Goal: Check status: Check status

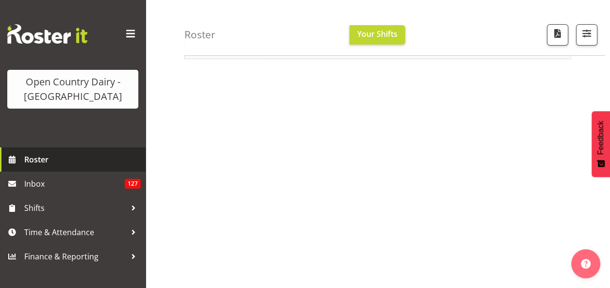
scroll to position [92, 0]
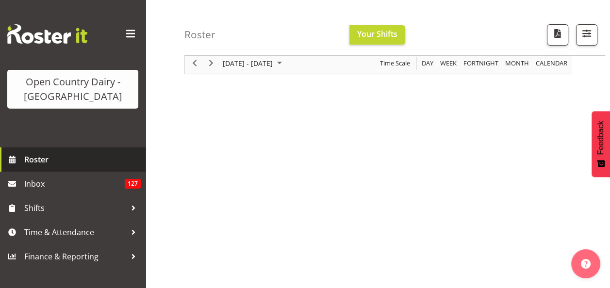
click at [42, 161] on span "Roster" at bounding box center [82, 160] width 117 height 15
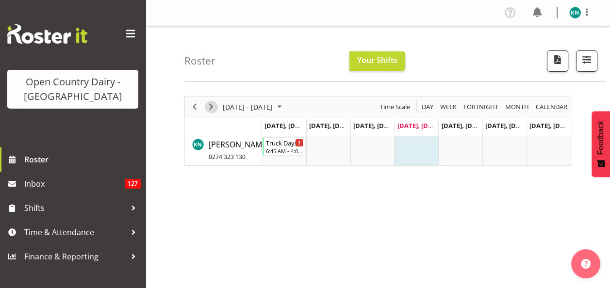
click at [211, 109] on span "Next" at bounding box center [211, 107] width 12 height 12
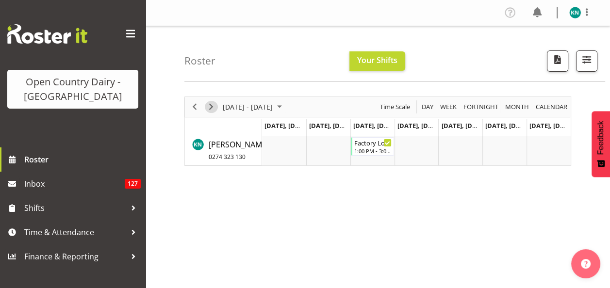
click at [211, 105] on span "Next" at bounding box center [211, 107] width 12 height 12
